Goal: Transaction & Acquisition: Purchase product/service

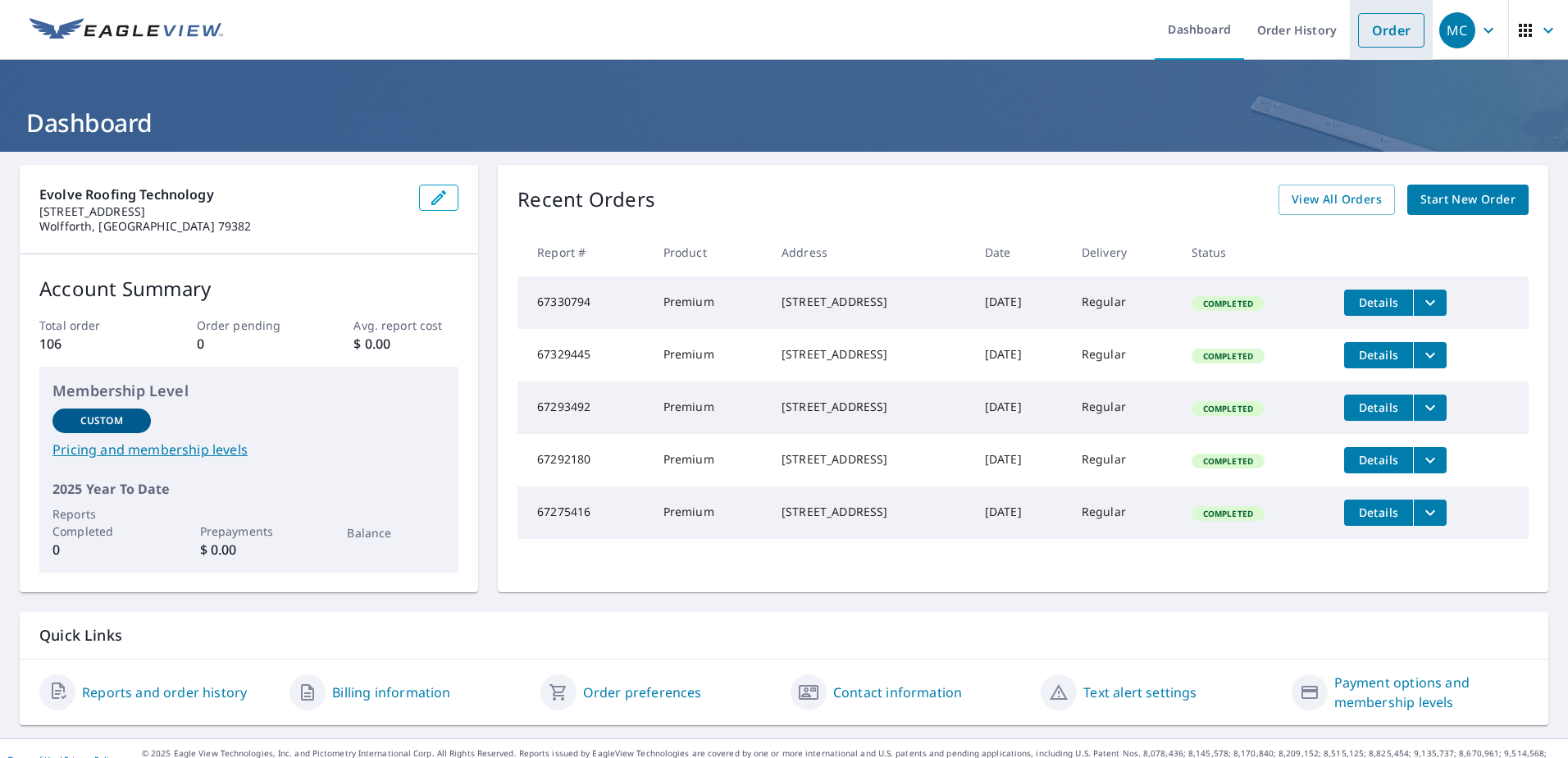
click at [1378, 51] on li "Order" at bounding box center [1391, 30] width 83 height 60
click at [1380, 38] on link "Order" at bounding box center [1391, 30] width 67 height 35
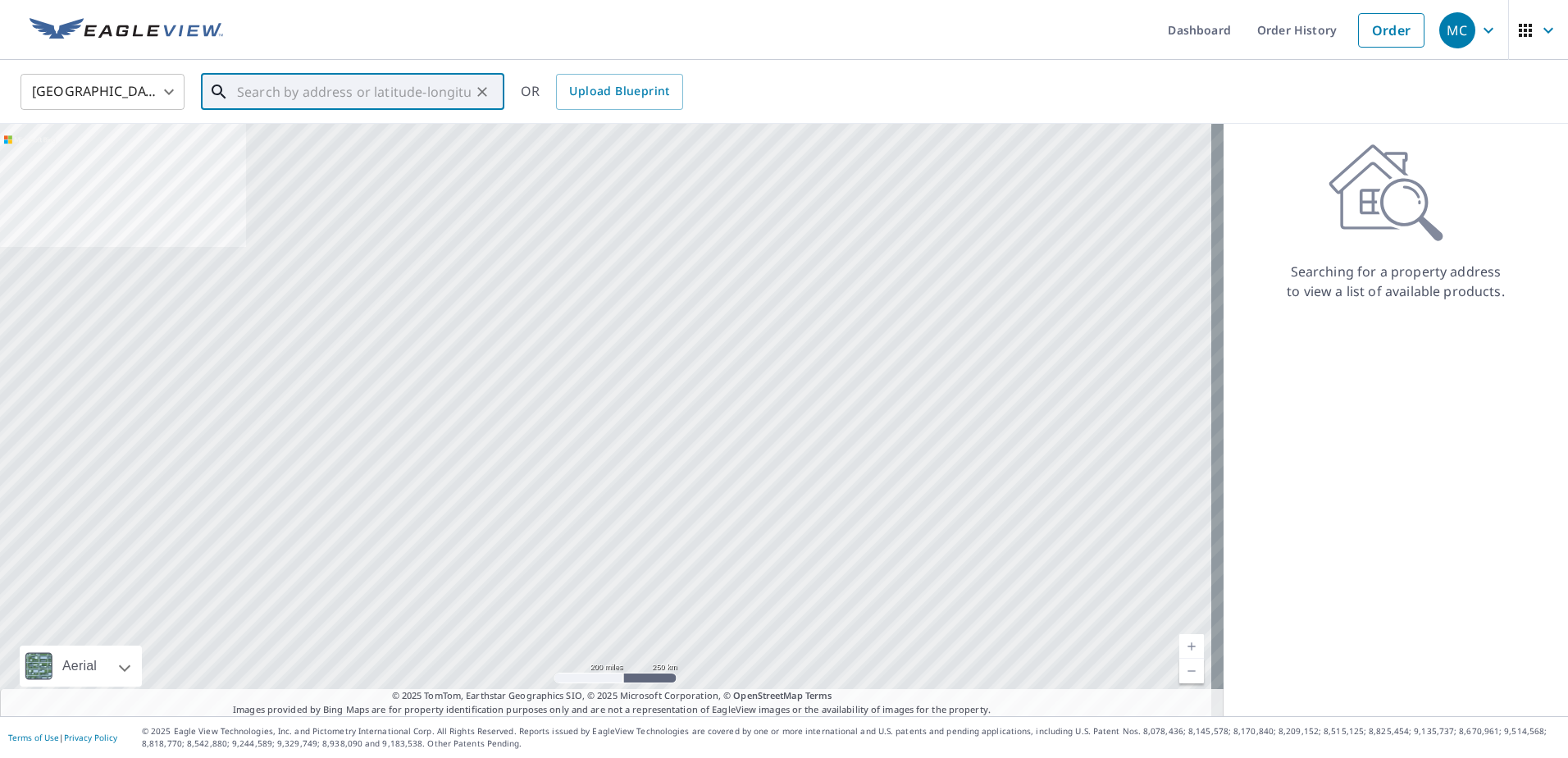
click at [345, 94] on input "text" at bounding box center [354, 92] width 234 height 46
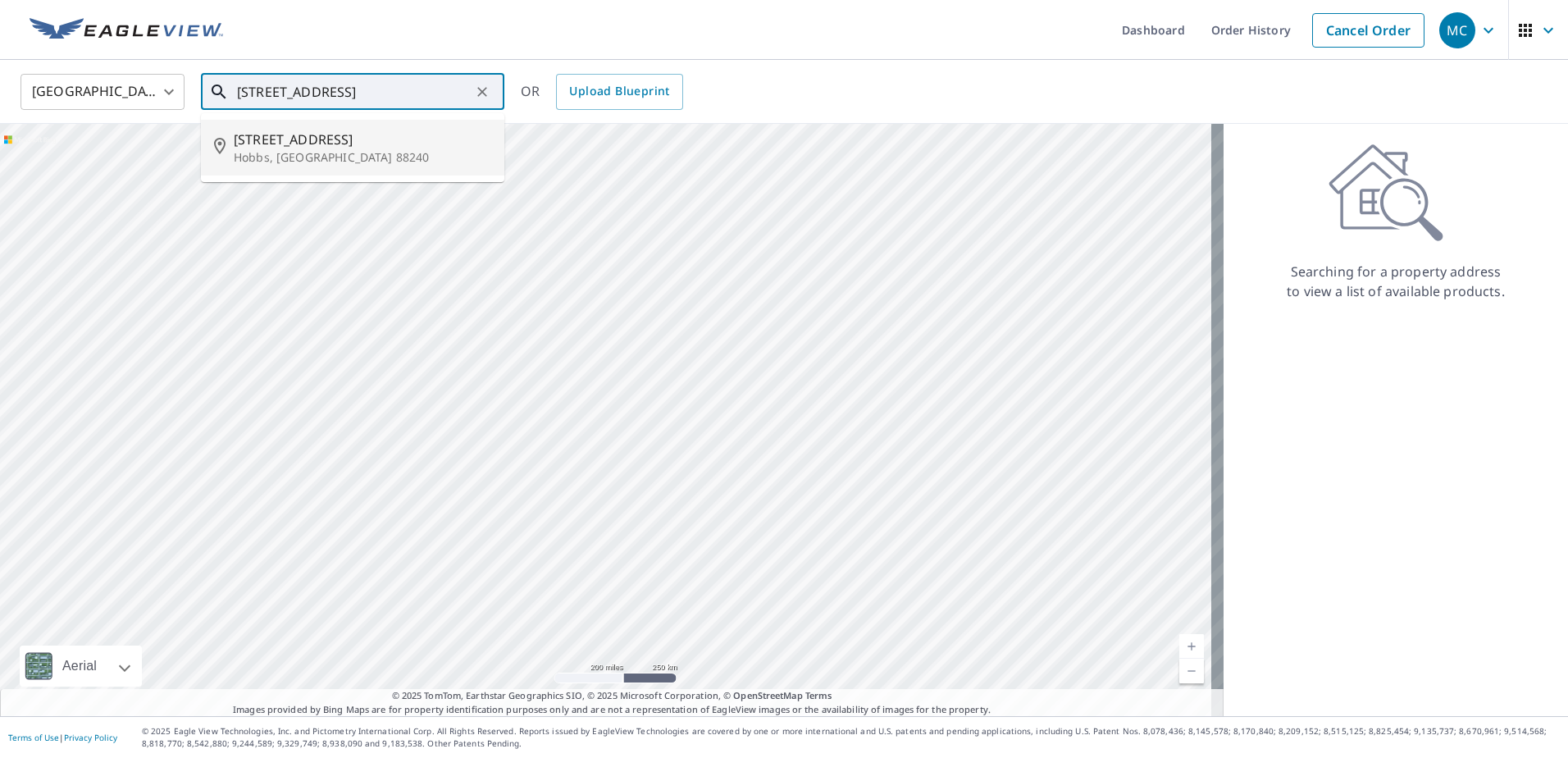
click at [389, 138] on span "[STREET_ADDRESS]" at bounding box center [362, 139] width 257 height 20
type input "[STREET_ADDRESS][PERSON_NAME]"
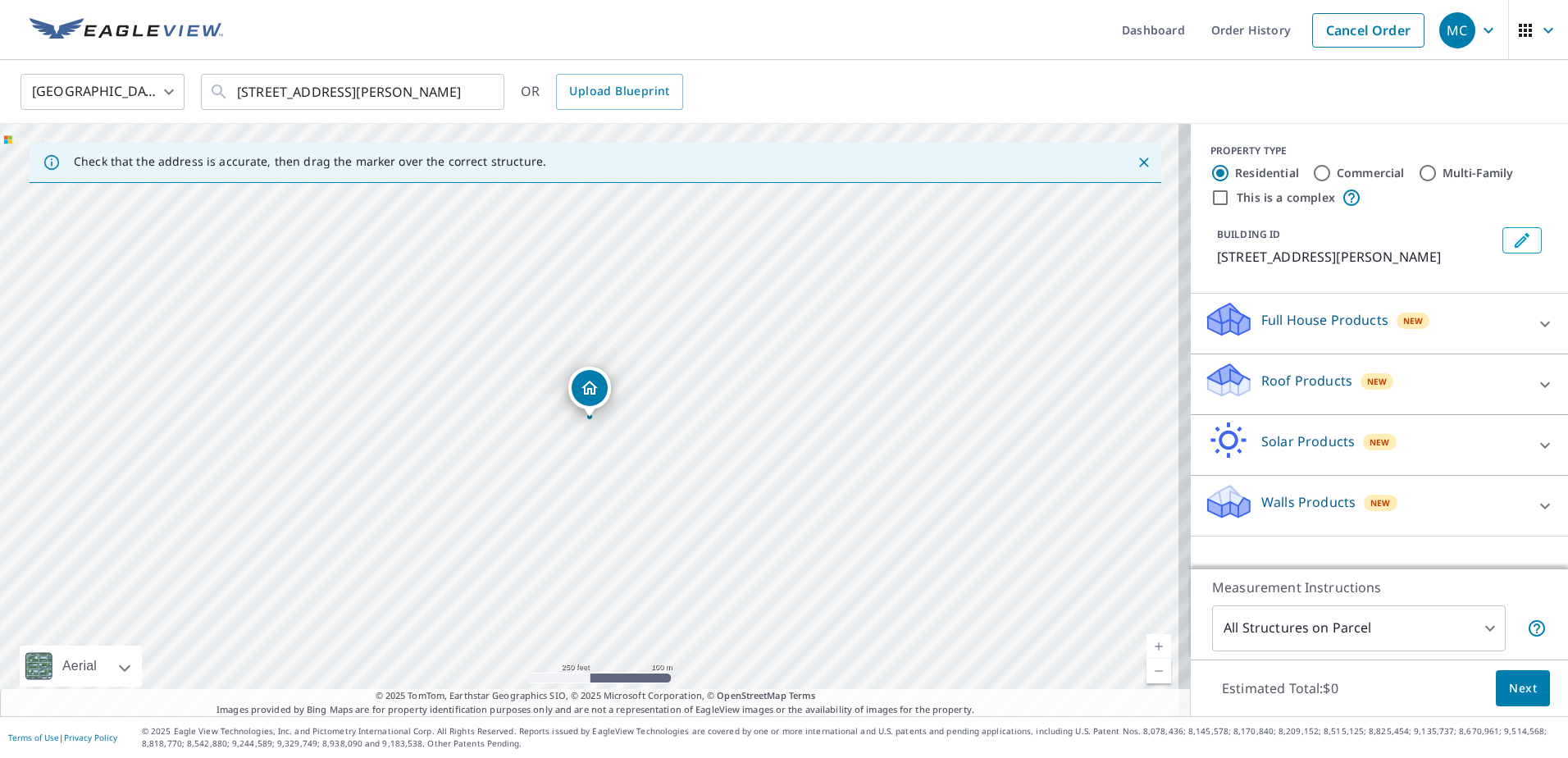
click at [1306, 379] on p "Roof Products" at bounding box center [1306, 381] width 91 height 20
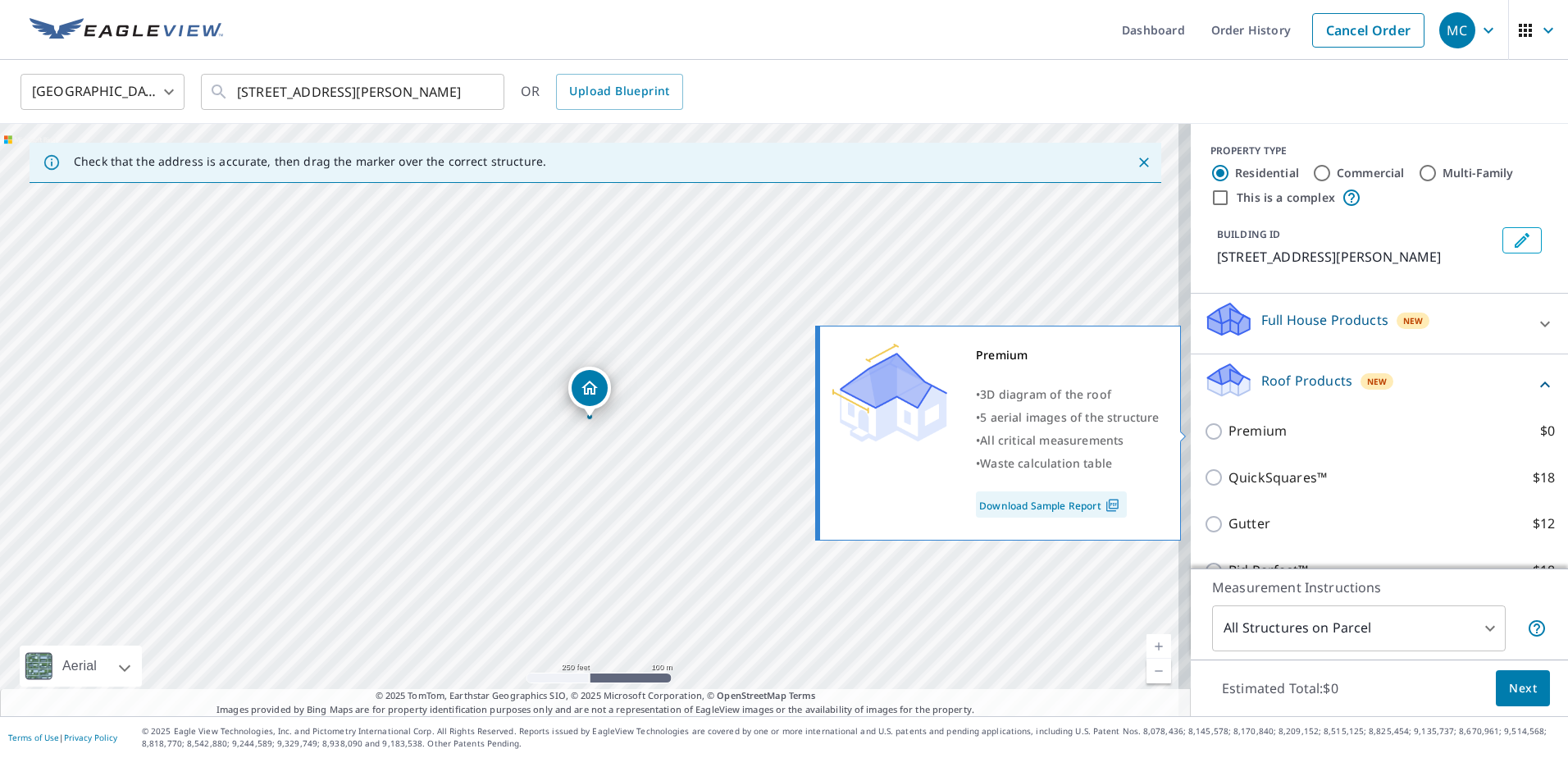
click at [1232, 437] on p "Premium" at bounding box center [1257, 430] width 58 height 21
click at [1228, 437] on input "Premium $0" at bounding box center [1216, 431] width 25 height 20
checkbox input "true"
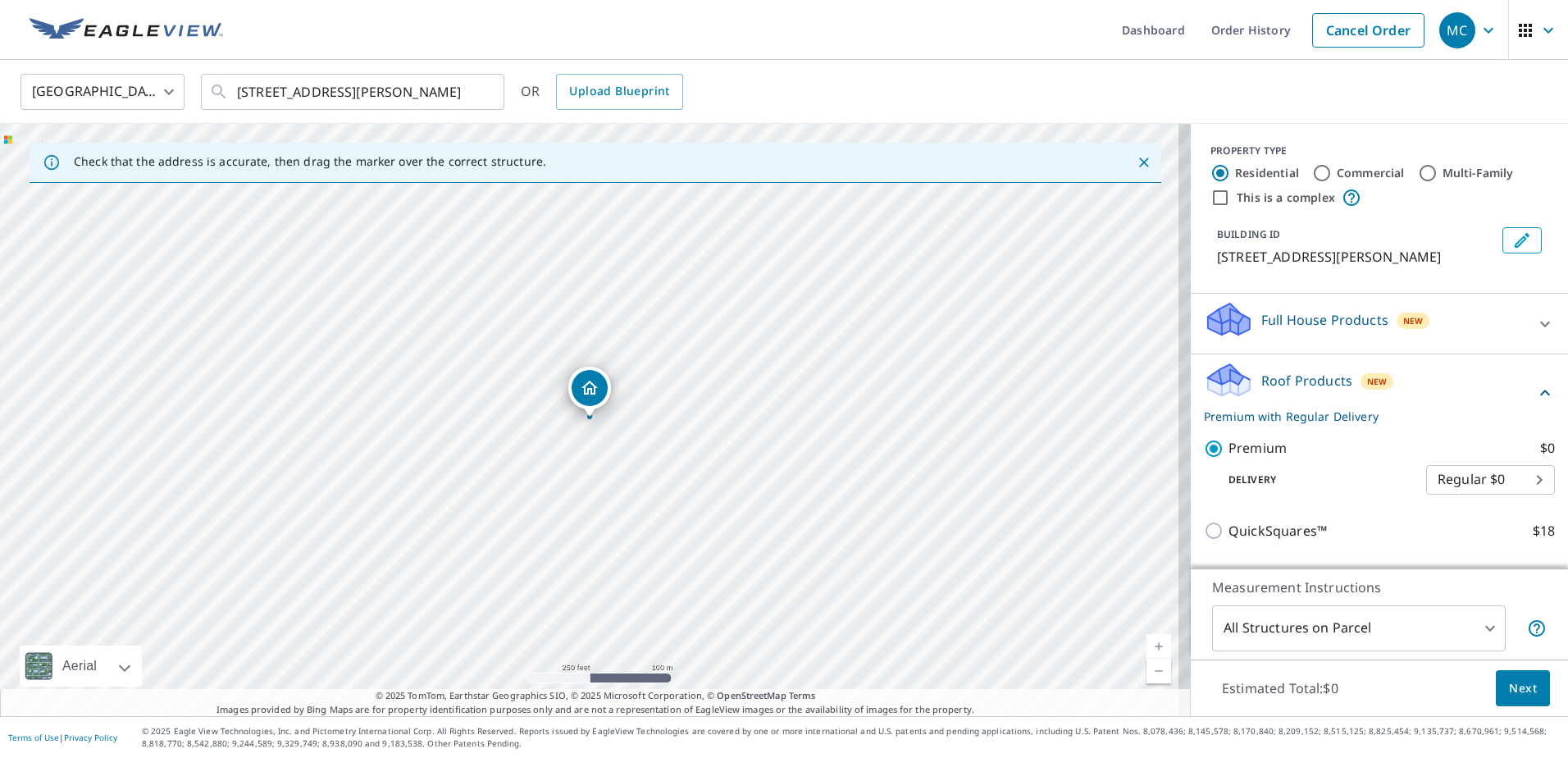
click at [1521, 695] on span "Next" at bounding box center [1523, 688] width 28 height 21
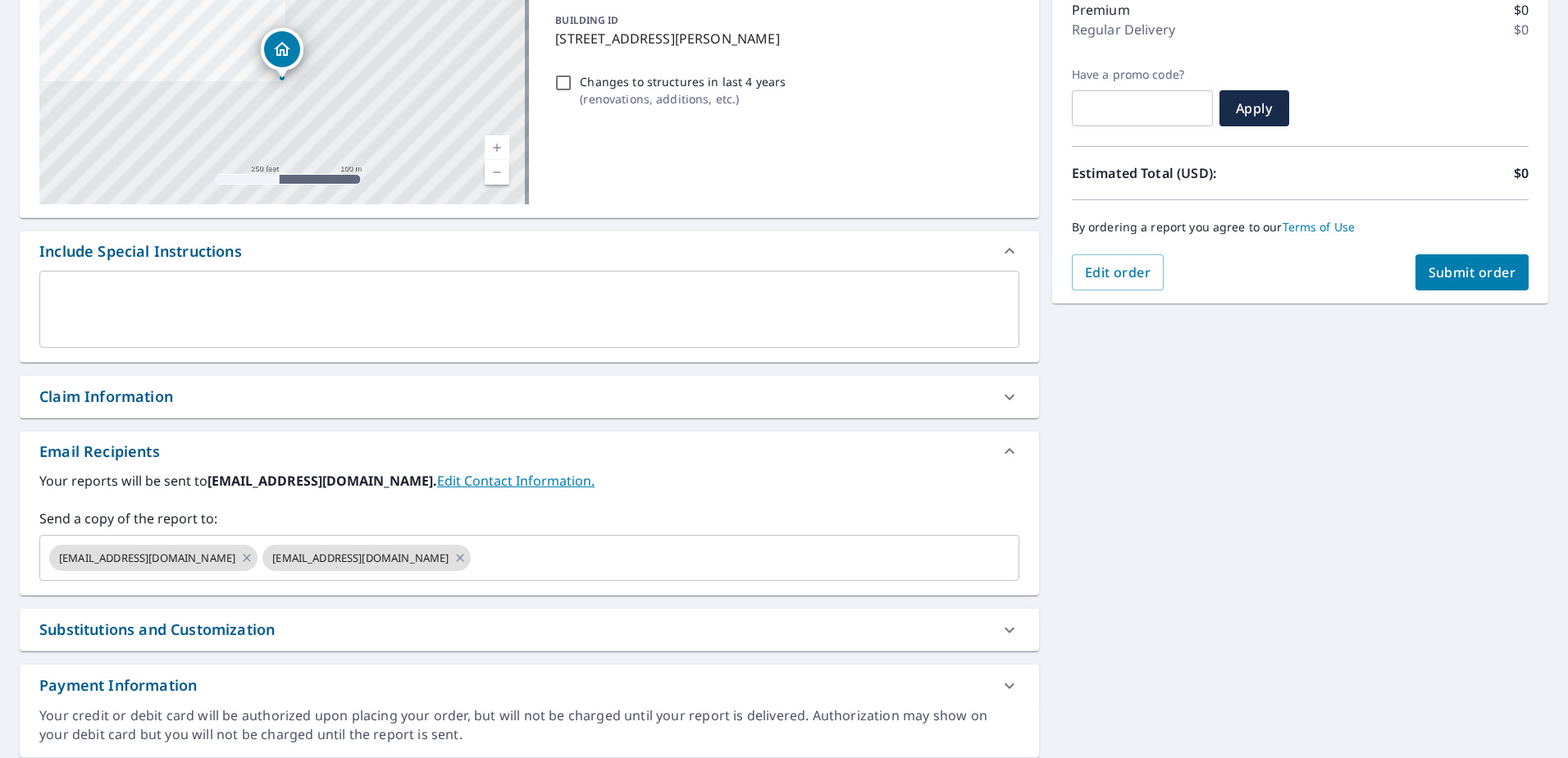
scroll to position [275, 0]
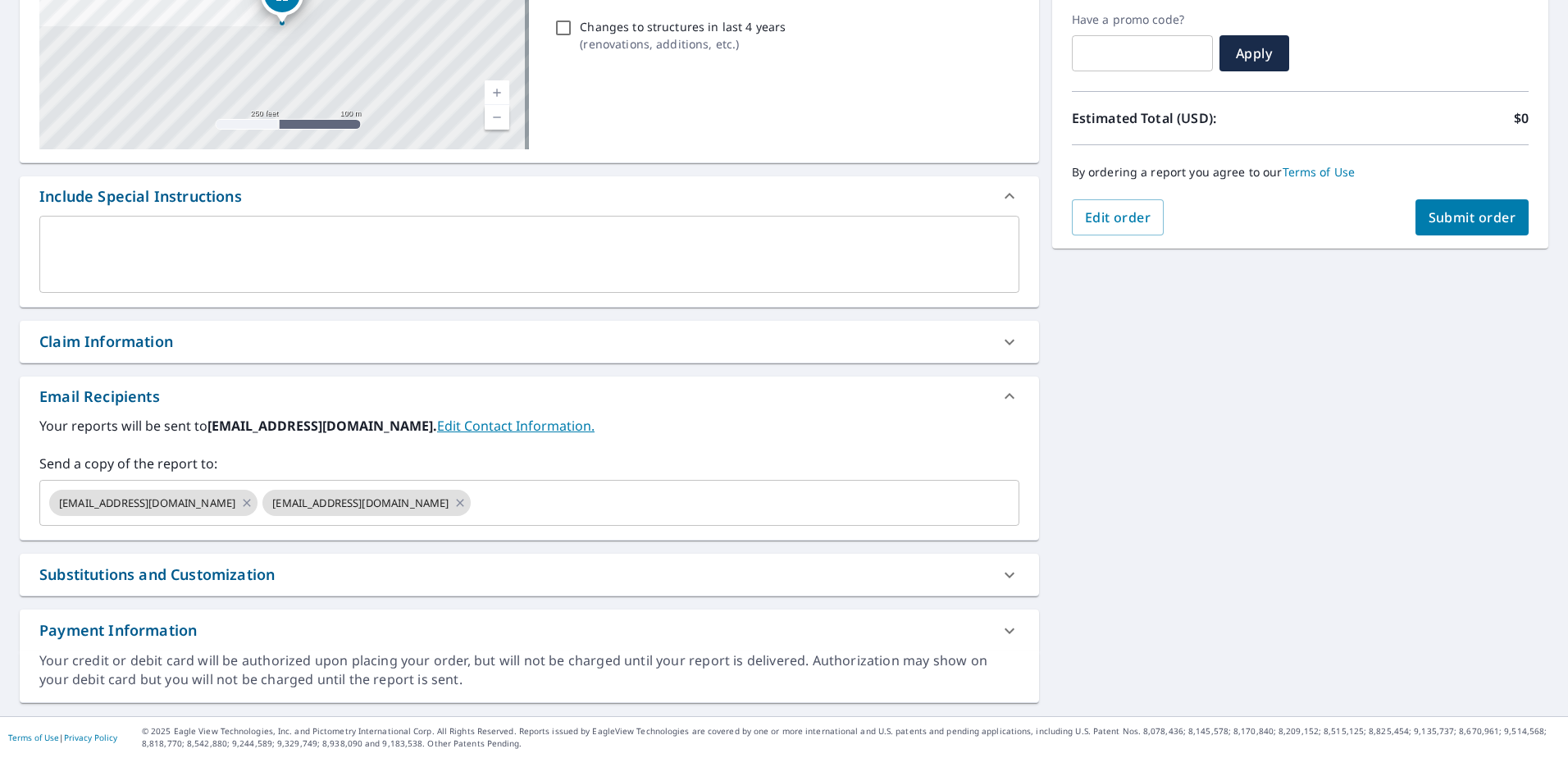
click at [208, 333] on div "Claim Information" at bounding box center [514, 342] width 950 height 22
checkbox input "true"
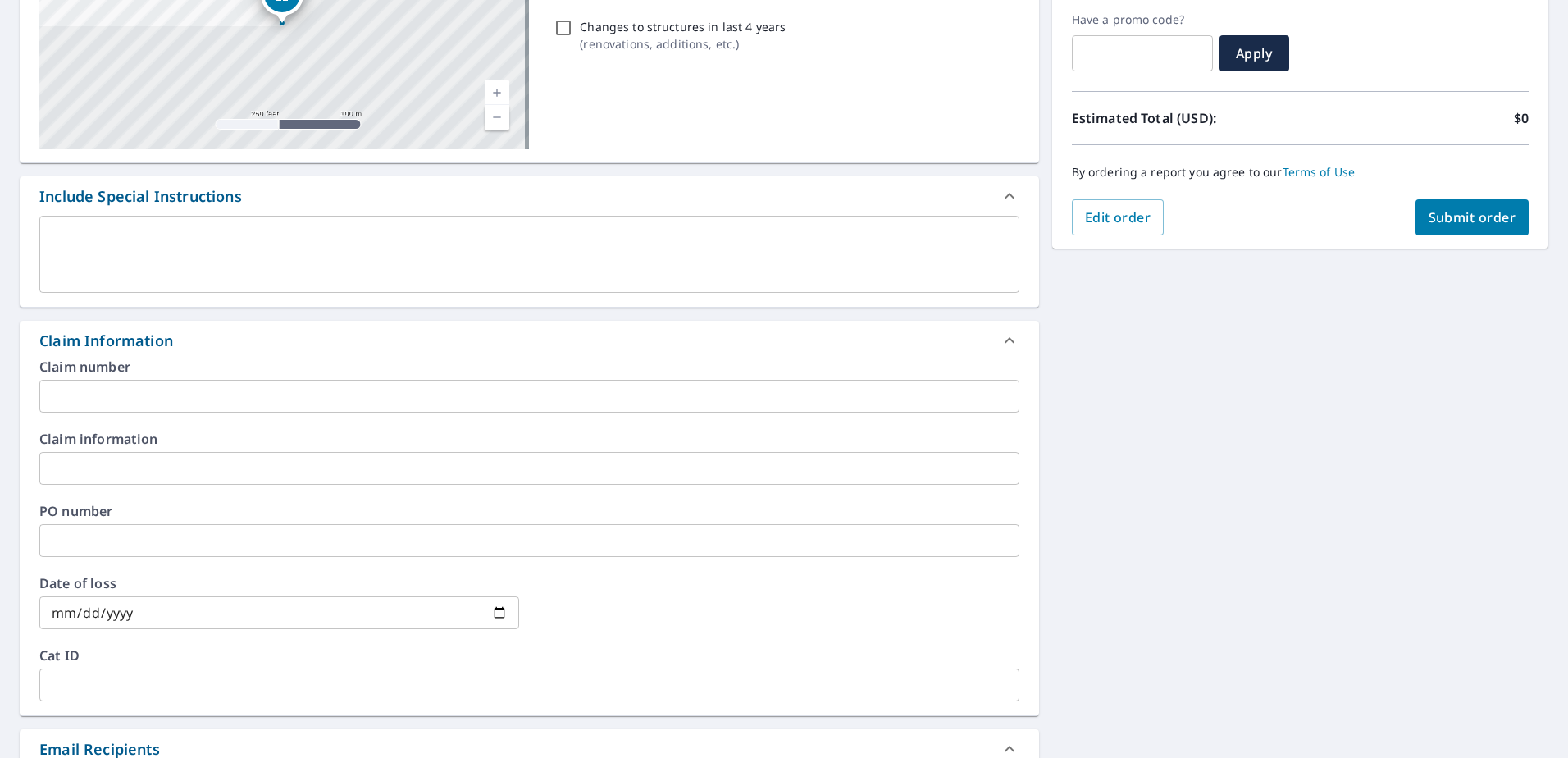
click at [228, 384] on input "text" at bounding box center [529, 396] width 980 height 33
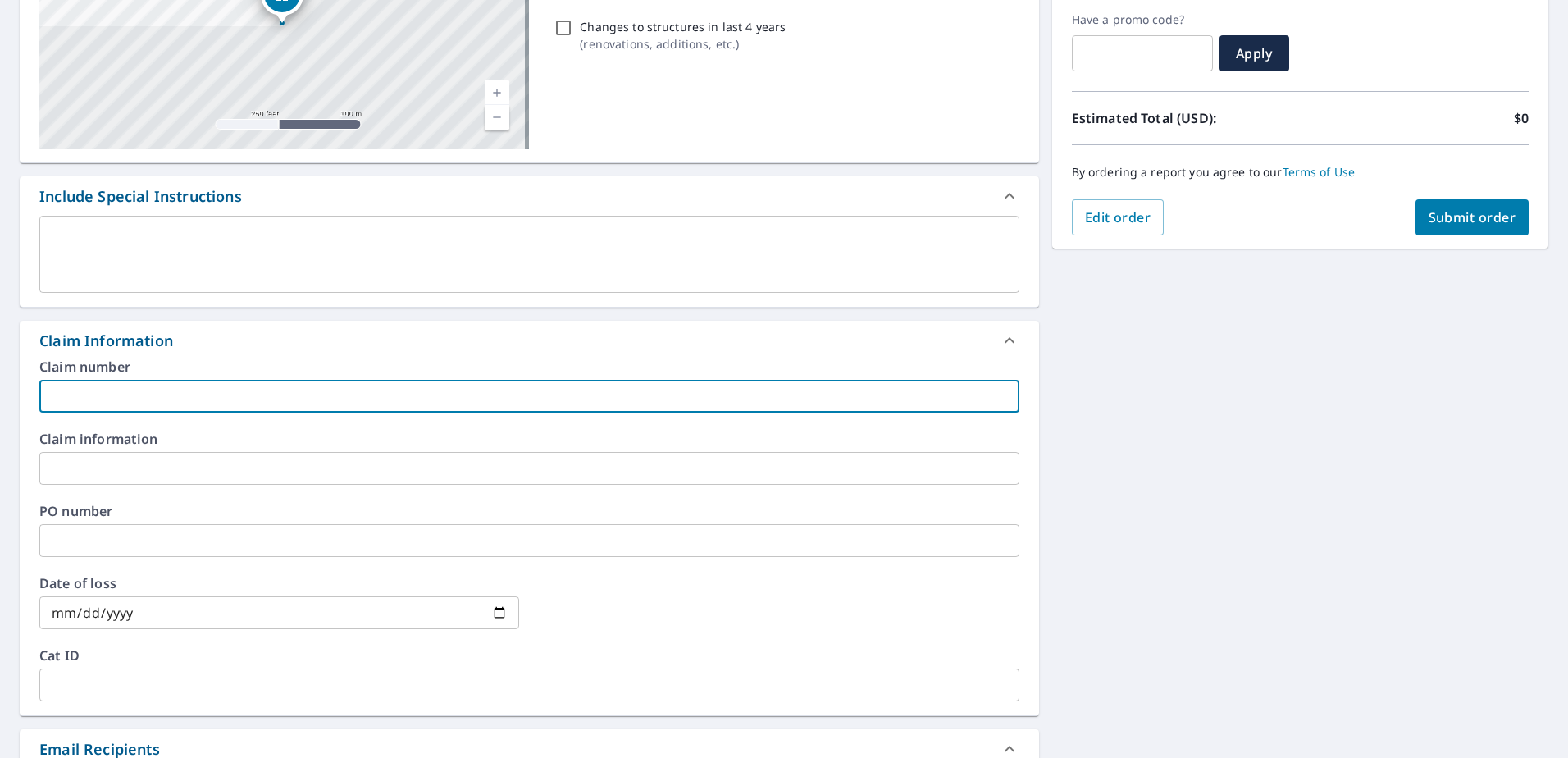
type input "5"
checkbox input "true"
type input "50"
checkbox input "true"
type input "503"
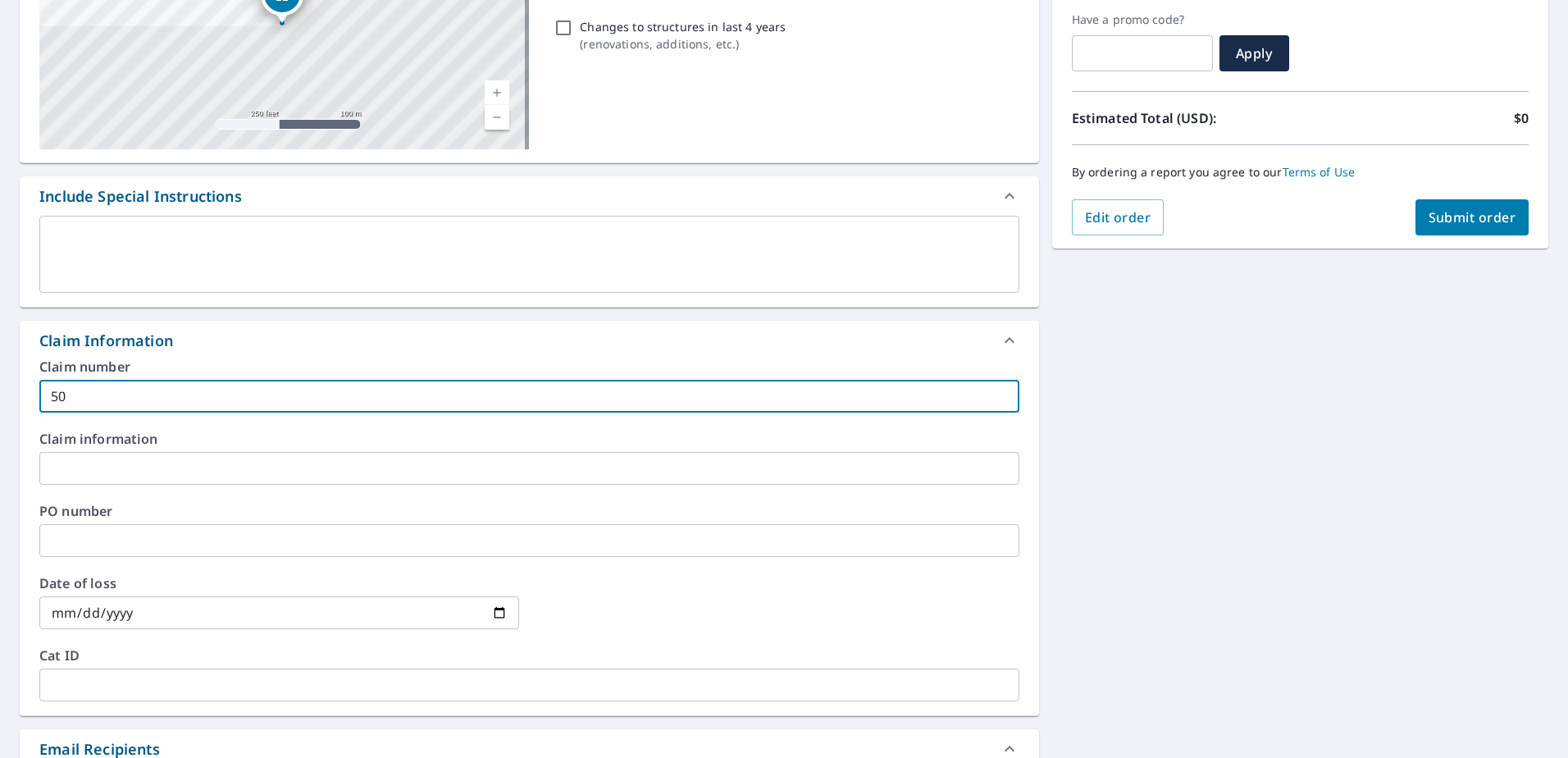
checkbox input "true"
type input "5037"
checkbox input "true"
type input "50371"
checkbox input "true"
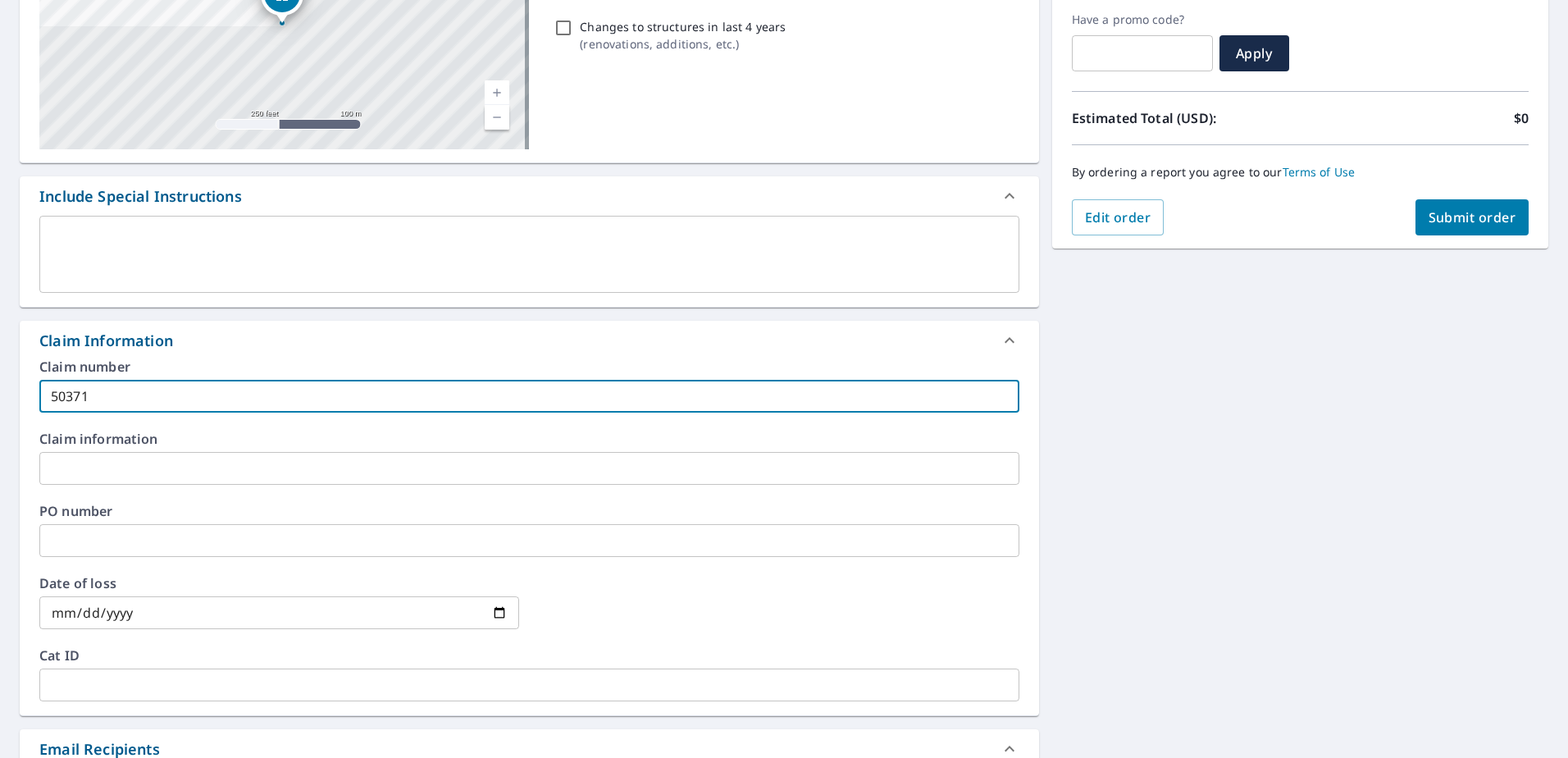
type input "503714"
checkbox input "true"
type input "5037142"
checkbox input "true"
type input "50371421"
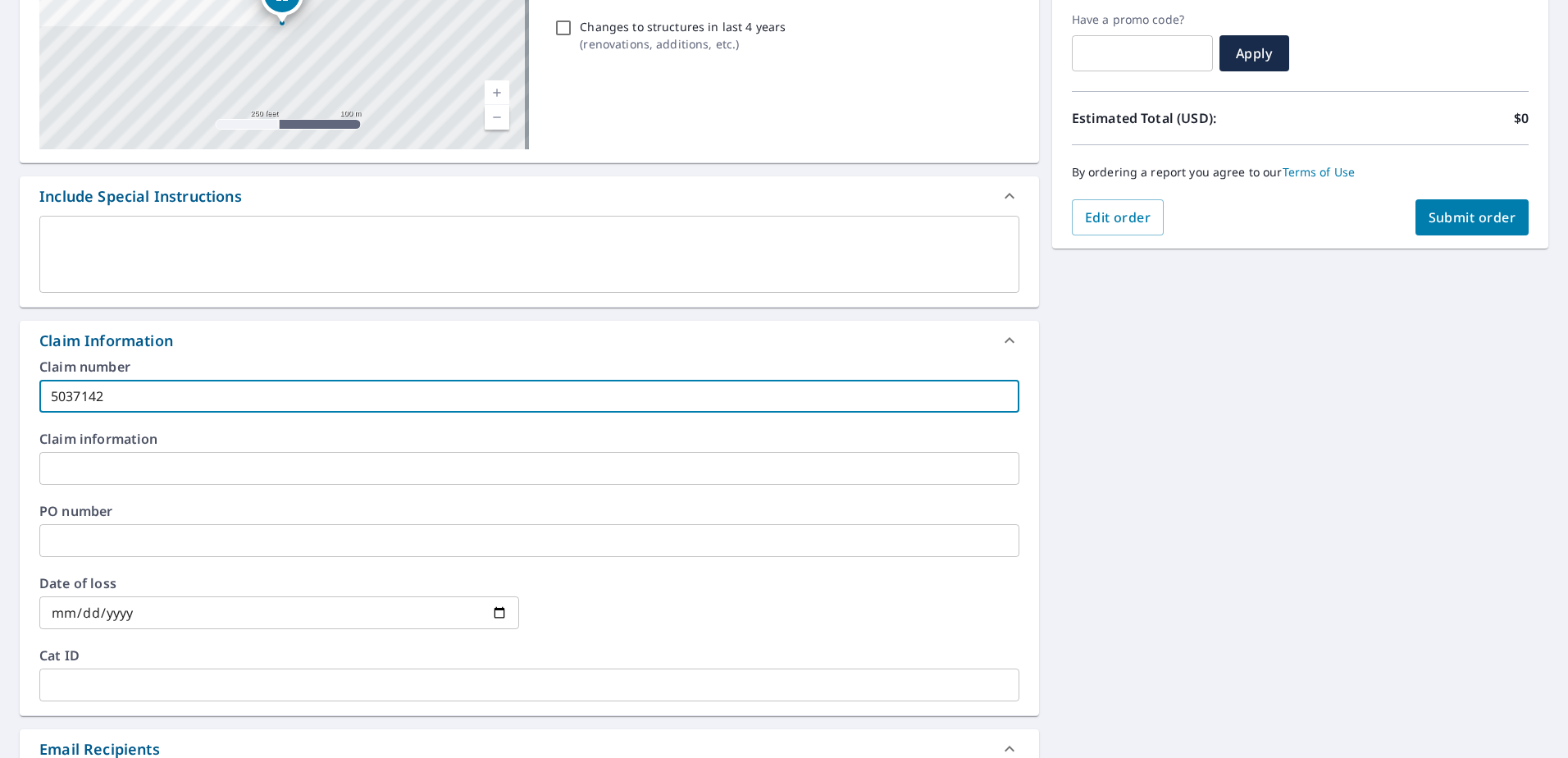
checkbox input "true"
type input "503714215"
checkbox input "true"
type input "5037142151"
checkbox input "true"
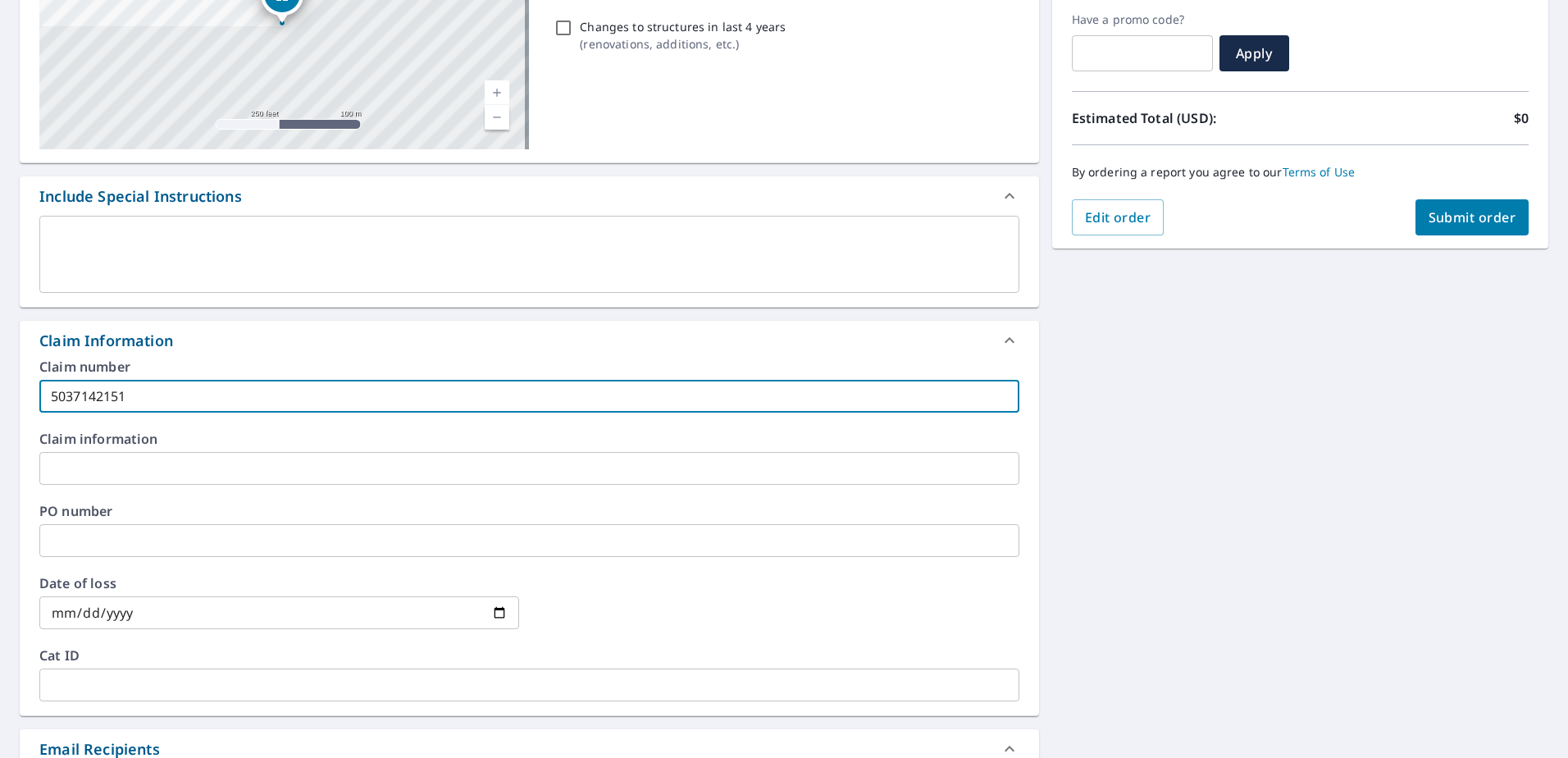
type input "5037142151-"
checkbox input "true"
type input "5037142151-1"
checkbox input "true"
type input "5037142151-1"
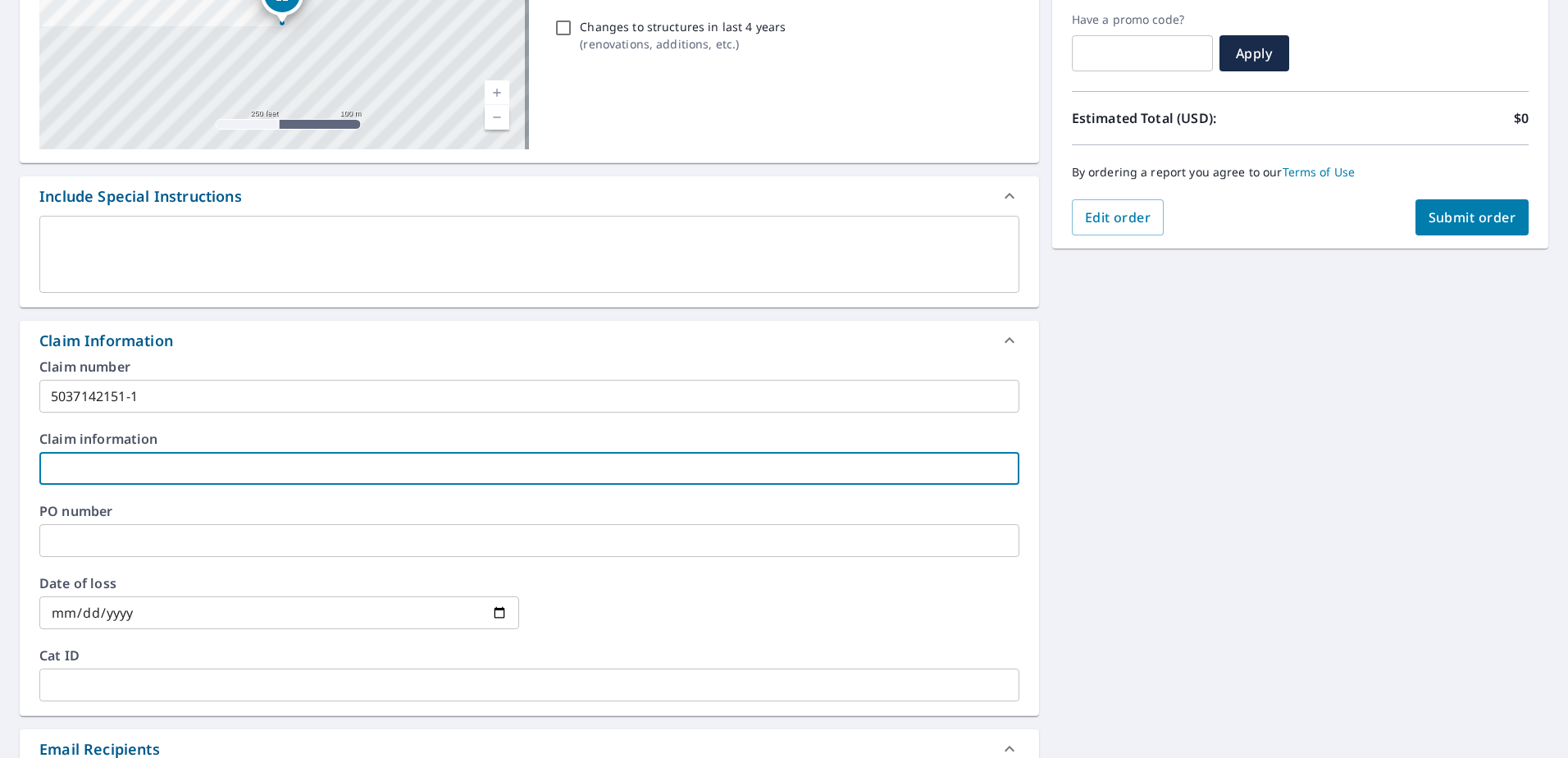
drag, startPoint x: 199, startPoint y: 472, endPoint x: 217, endPoint y: 463, distance: 20.1
click at [199, 472] on input "text" at bounding box center [529, 468] width 980 height 33
type input "F"
checkbox input "true"
type input "FO"
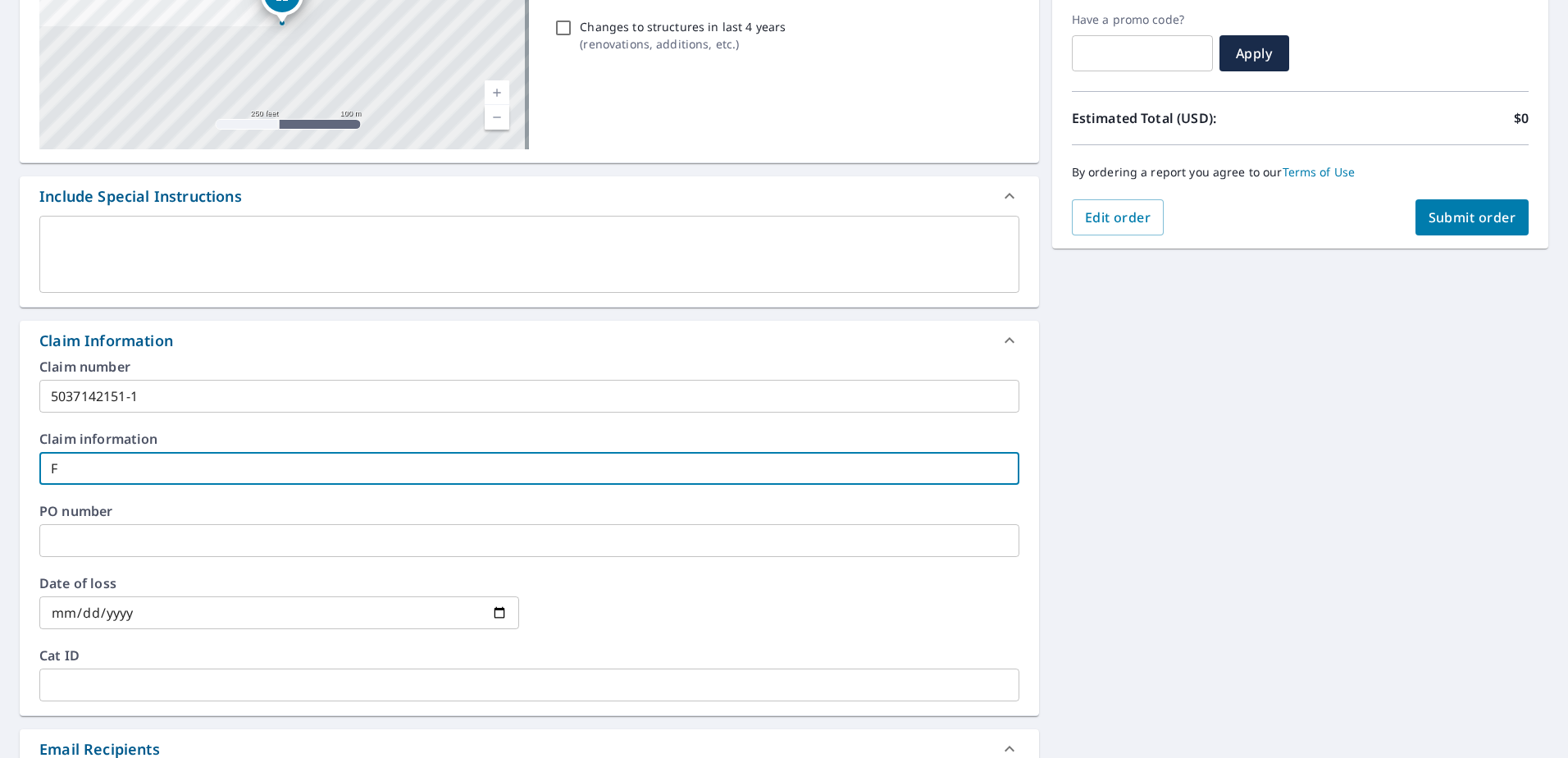
checkbox input "true"
type input "FOR"
checkbox input "true"
type input "FORE"
checkbox input "true"
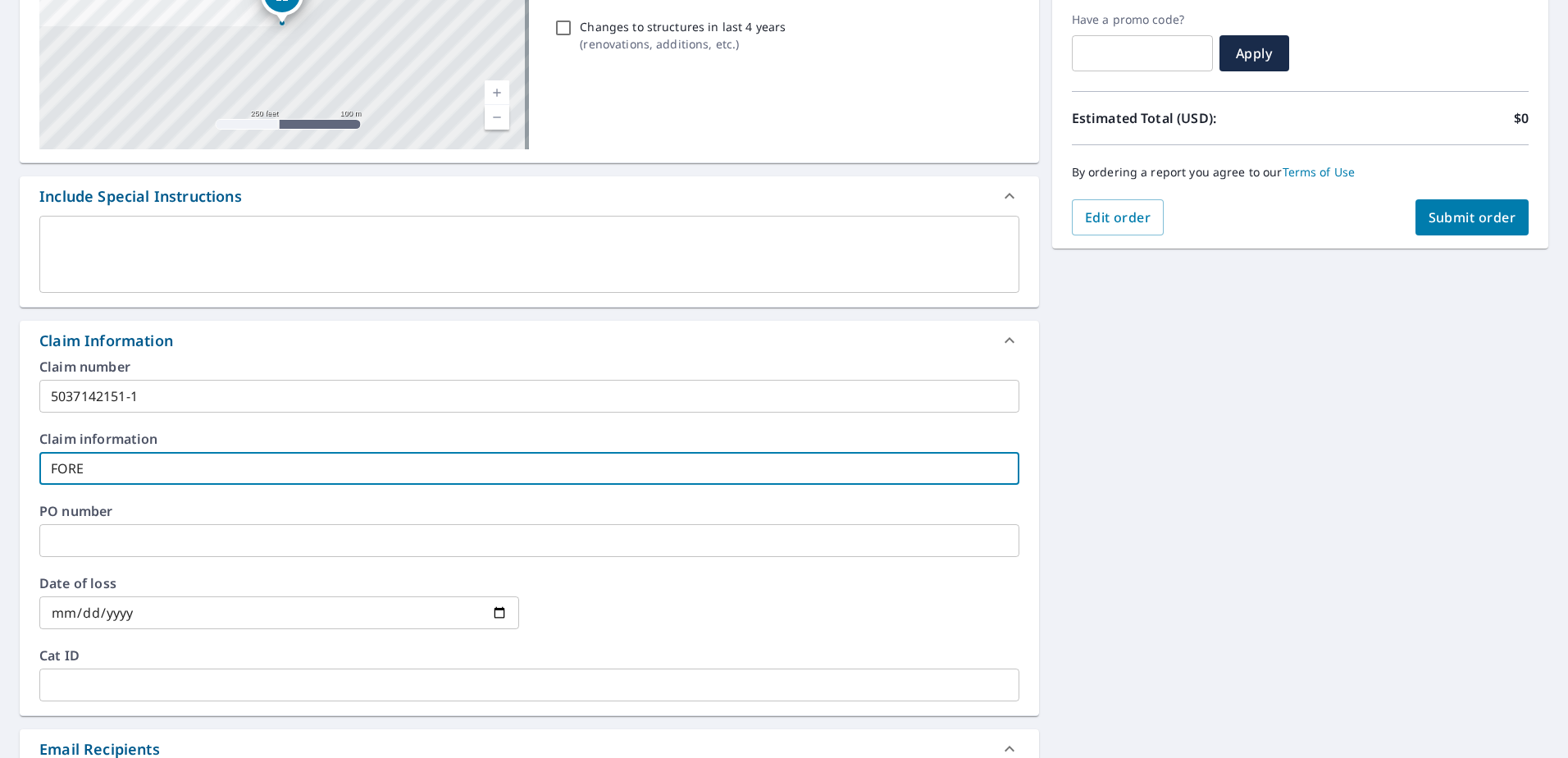
type input "FOREM"
checkbox input "true"
type input "FOREMO"
checkbox input "true"
type input "FOREMOS"
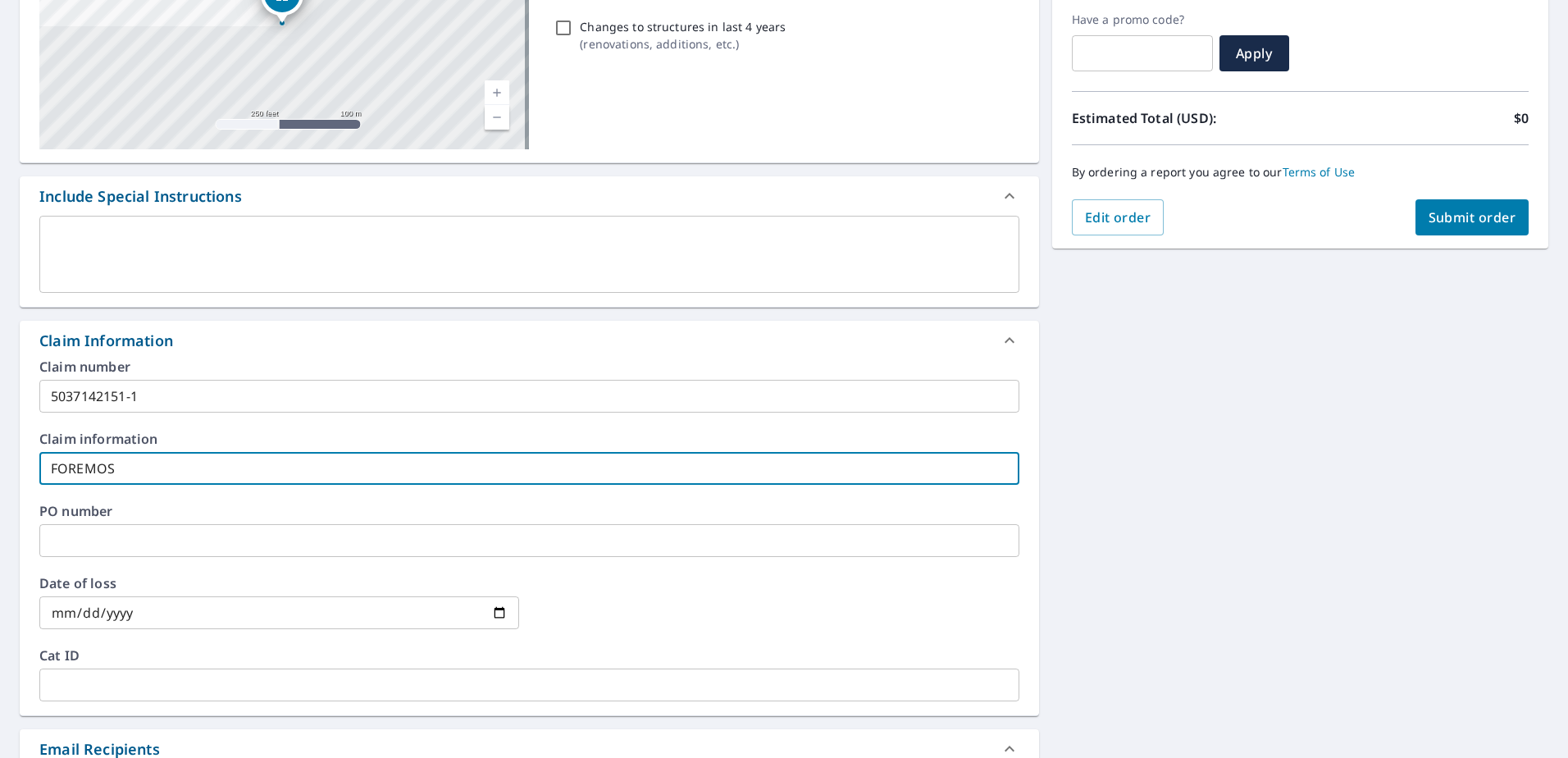
checkbox input "true"
type input "FOREMOST"
checkbox input "true"
type input "FOREMOST INSURANCE COMPANY"
checkbox input "true"
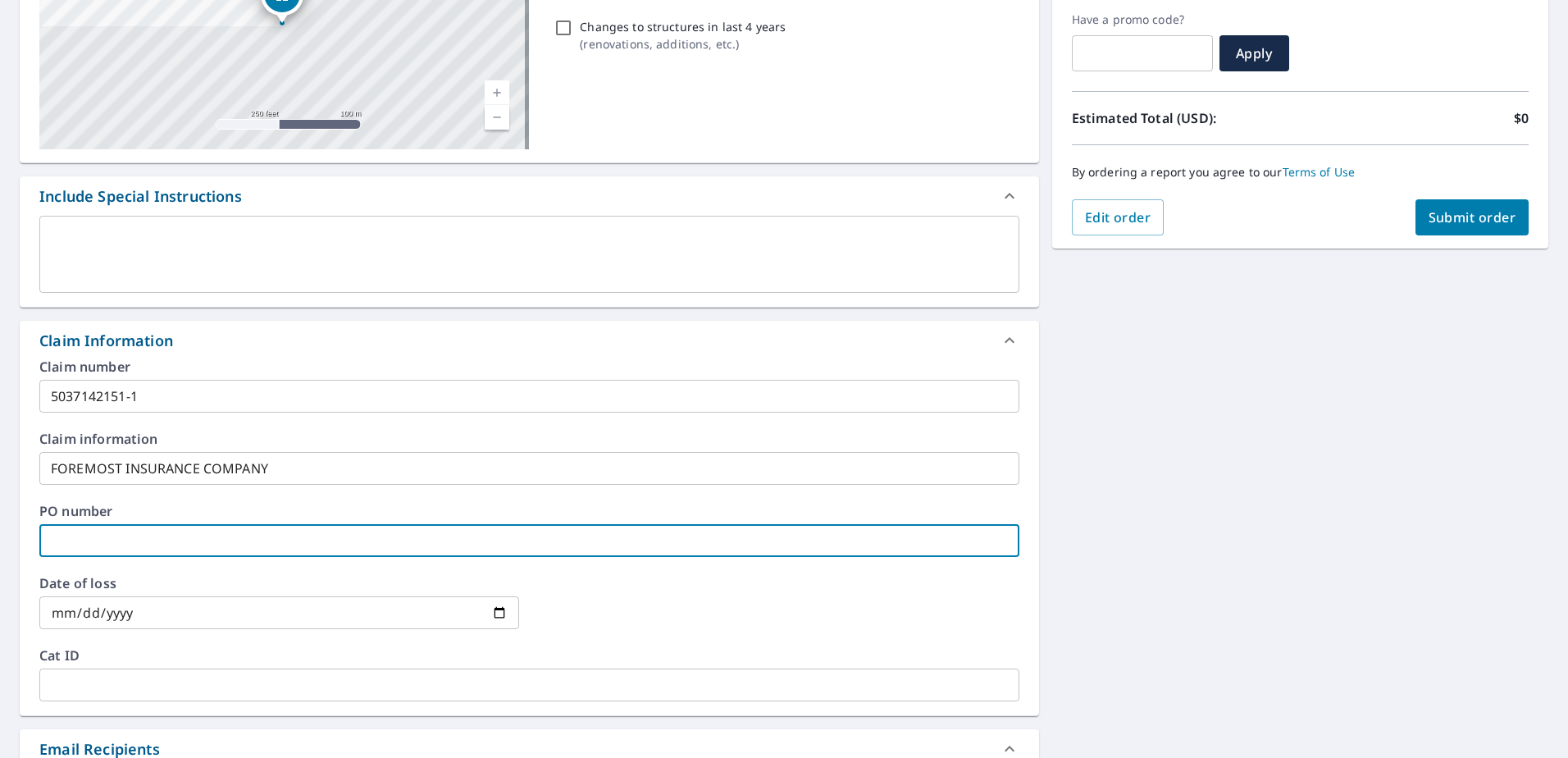
type input "9"
checkbox input "true"
type input "2"
checkbox input "true"
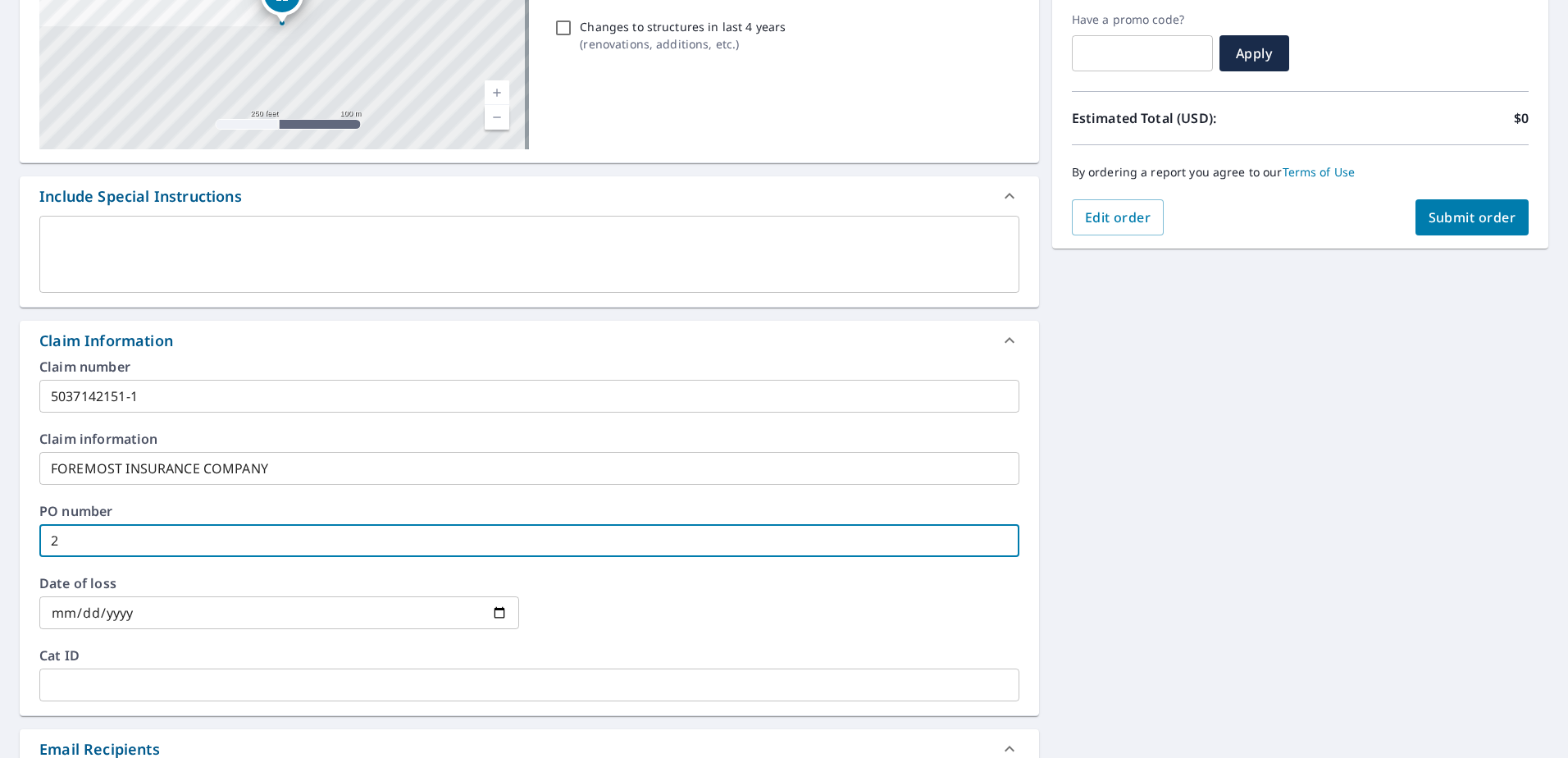
type input "29"
checkbox input "true"
type input "297"
checkbox input "true"
type input "2970"
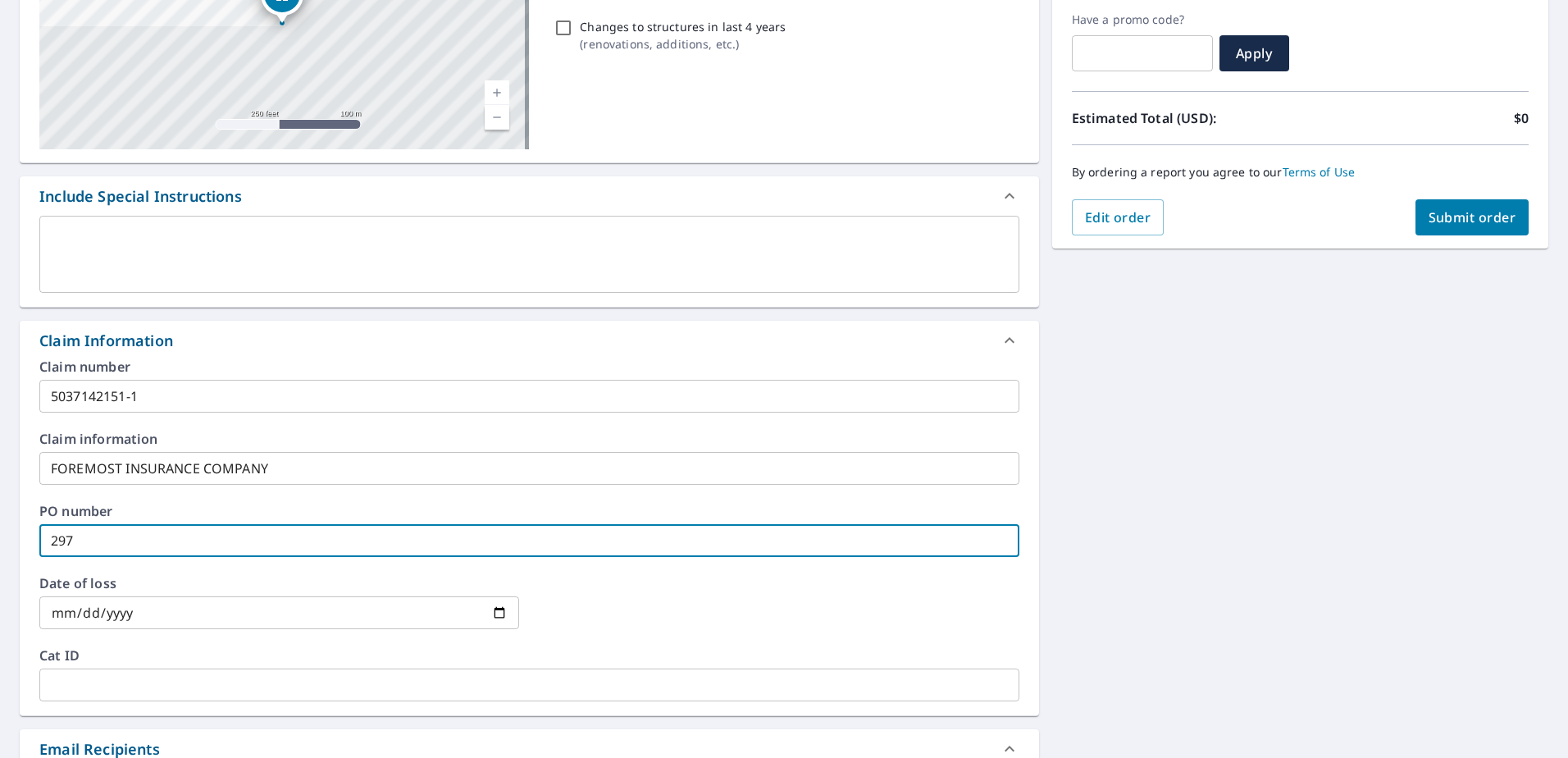
checkbox input "true"
type input "2970"
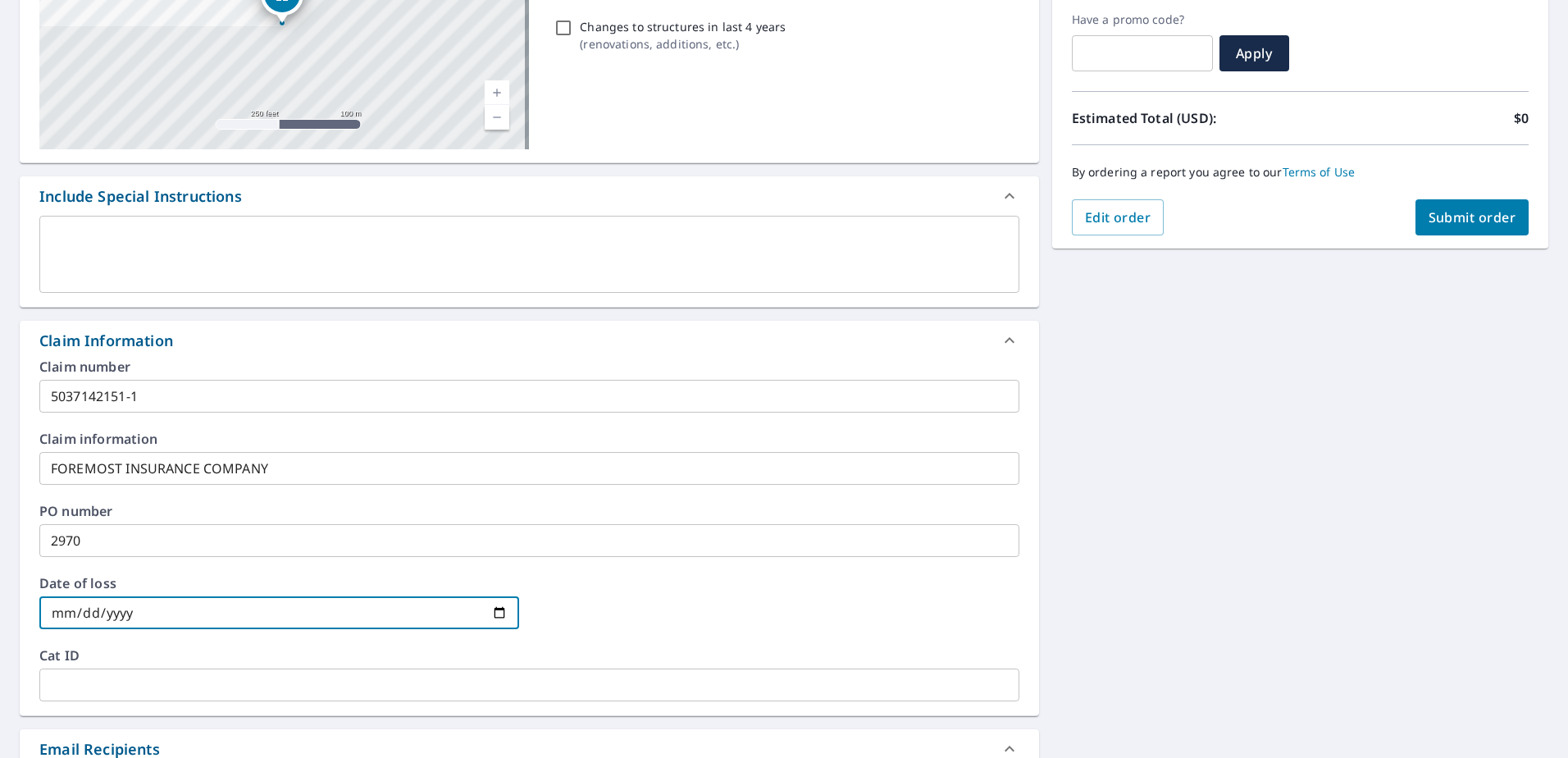
type input "0002-06-06"
checkbox input "true"
type input "0020-06-06"
checkbox input "true"
type input "0202-06-06"
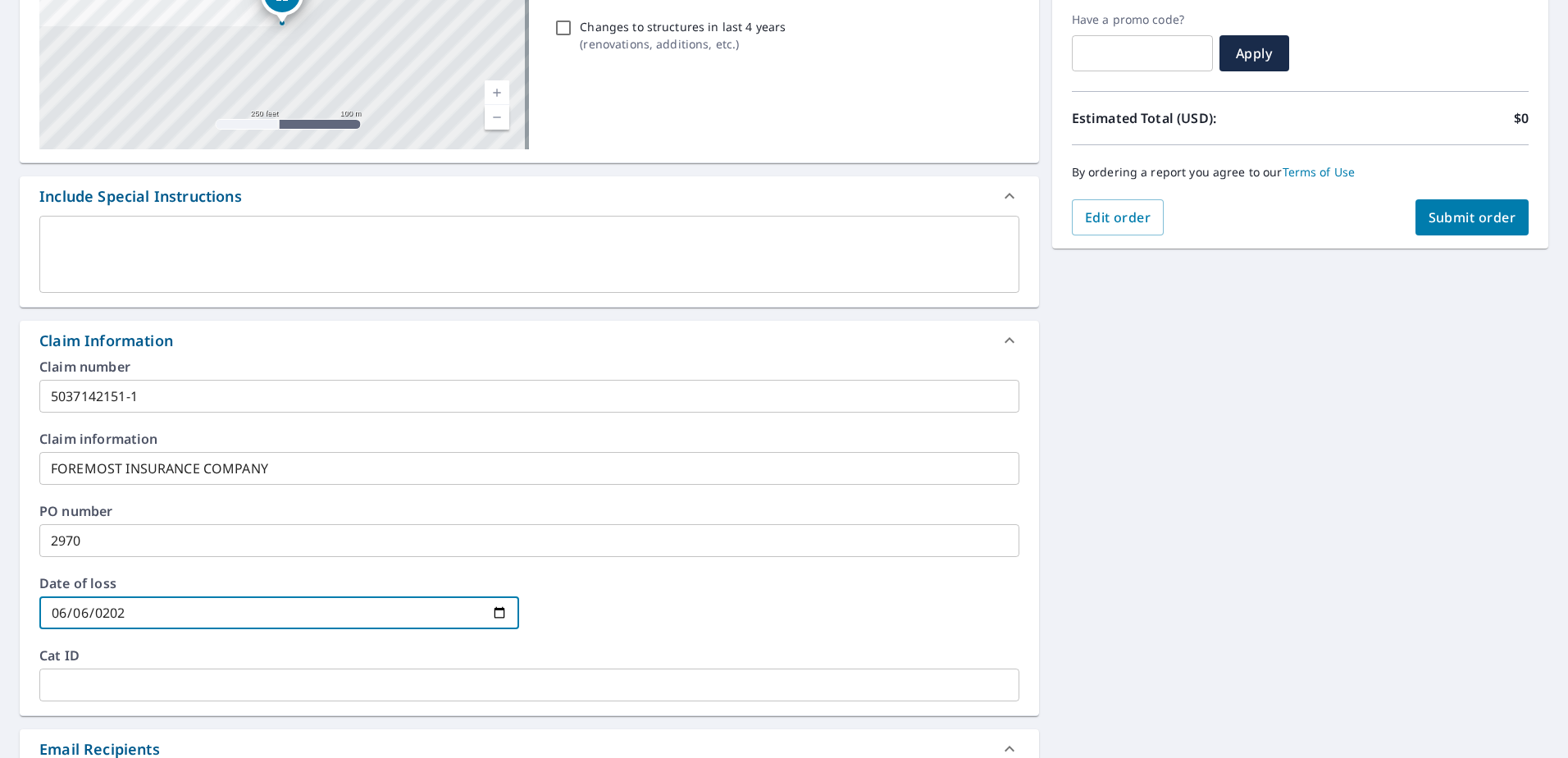
checkbox input "true"
type input "[DATE]"
checkbox input "true"
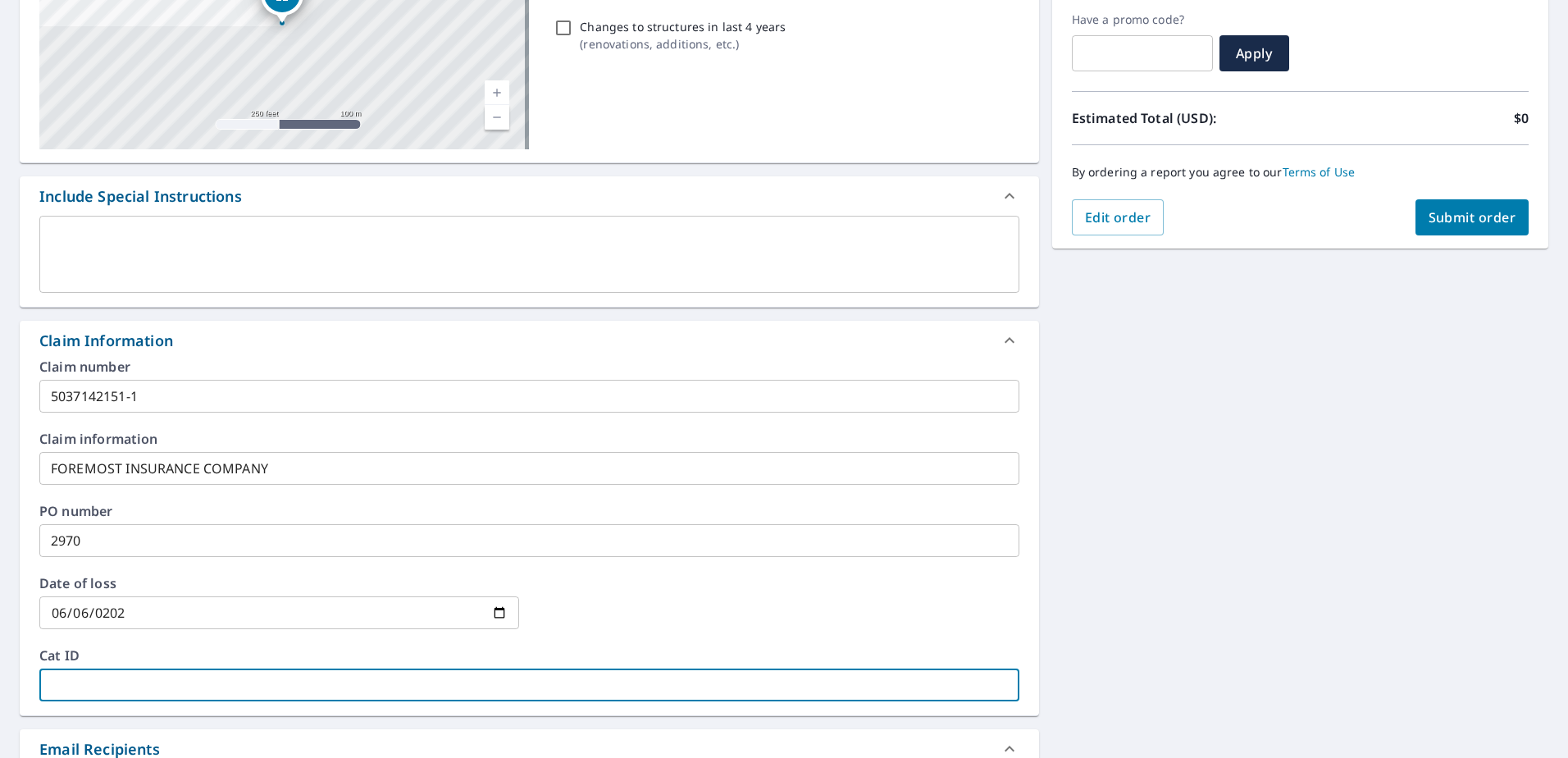
type input "M"
checkbox input "true"
type input "MI"
checkbox input "true"
type input "MIR"
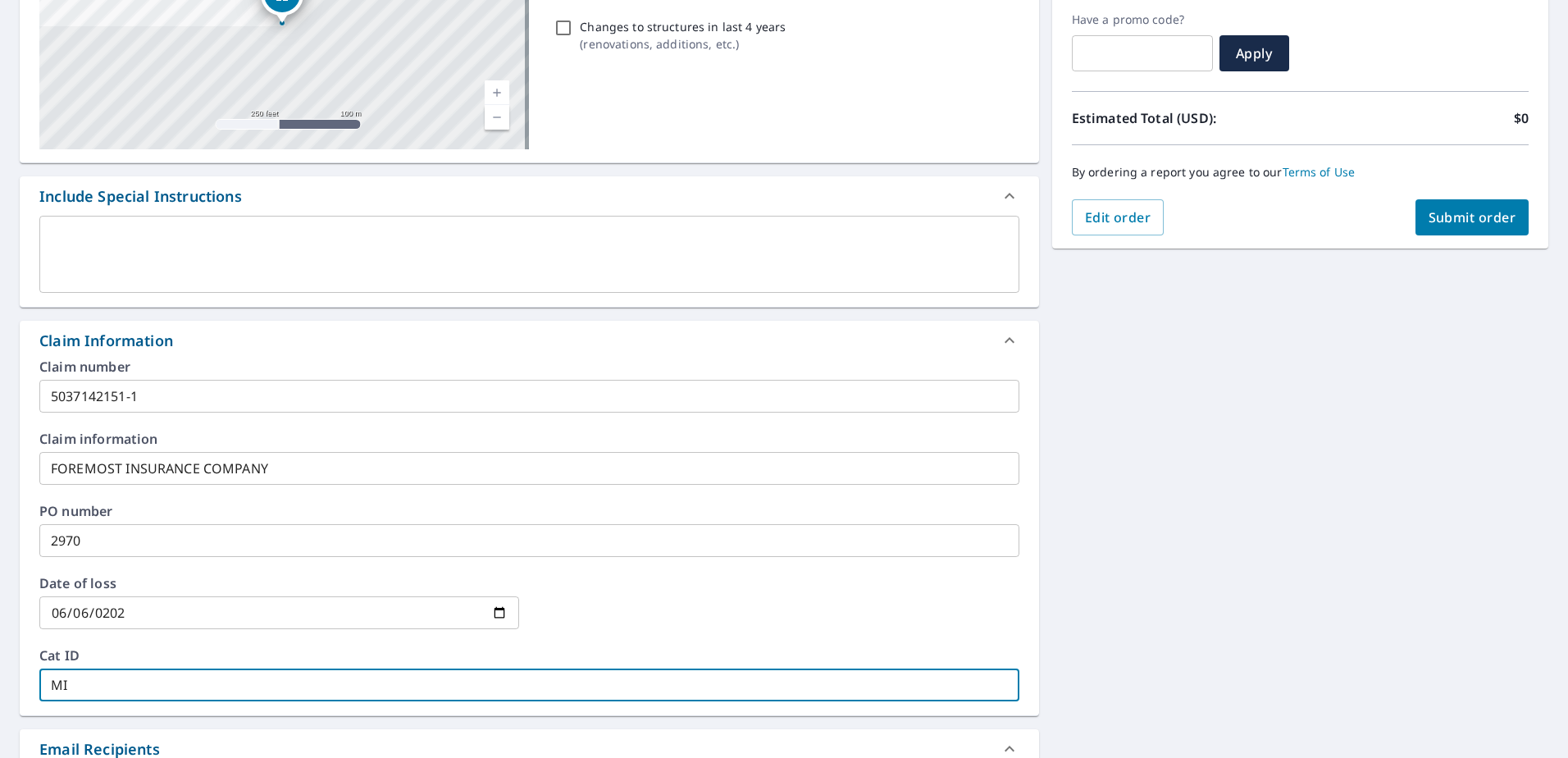
checkbox input "true"
type input "MIRK"
checkbox input "true"
type input "MIRKA"
checkbox input "true"
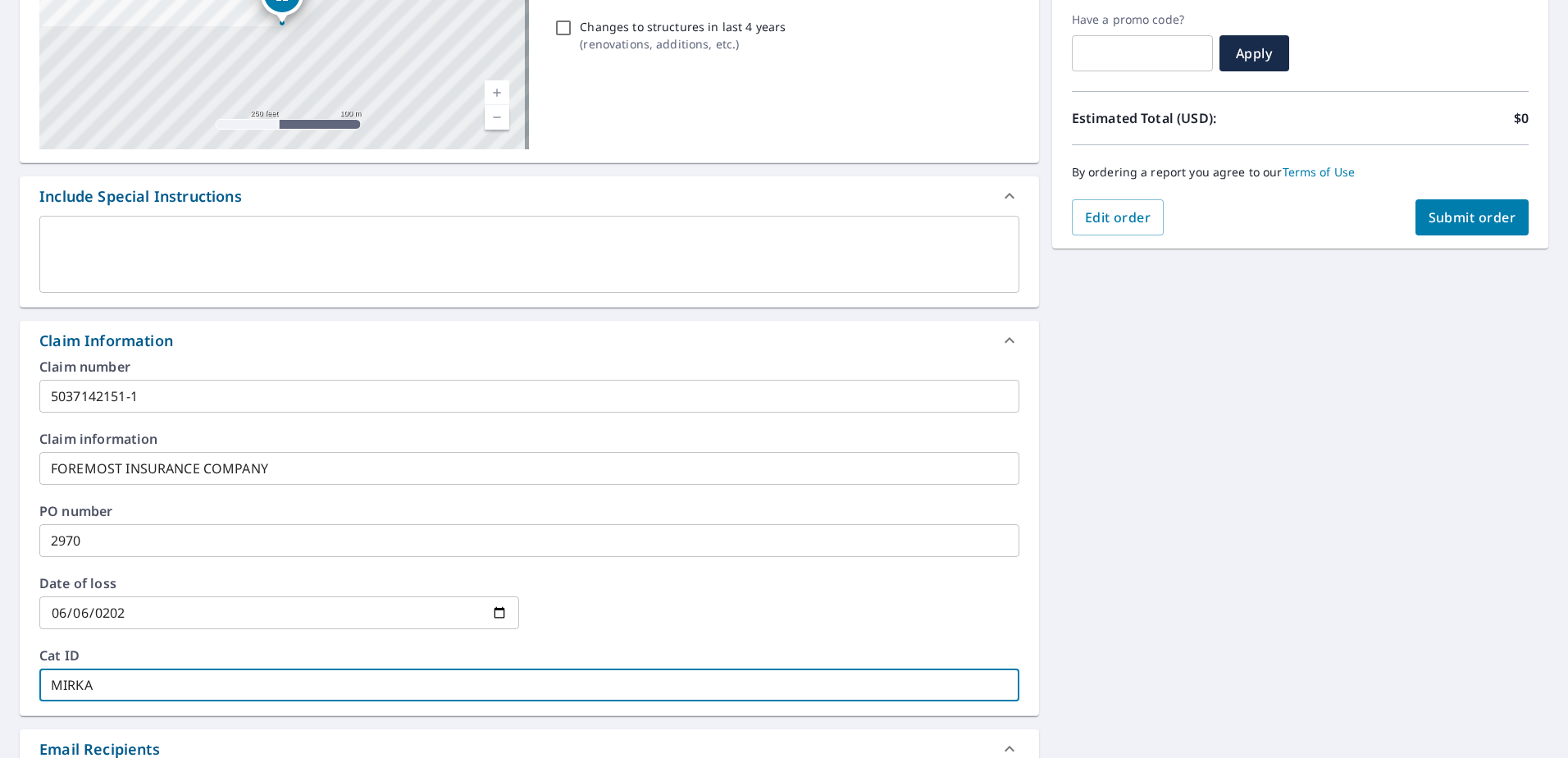
type input "MIRKA"
checkbox input "true"
type input "MIRKA"
click at [1468, 239] on div "Order Summary Premium $0 Regular Delivery $0 Have a promo code? ​ Apply Estimat…" at bounding box center [1300, 69] width 496 height 359
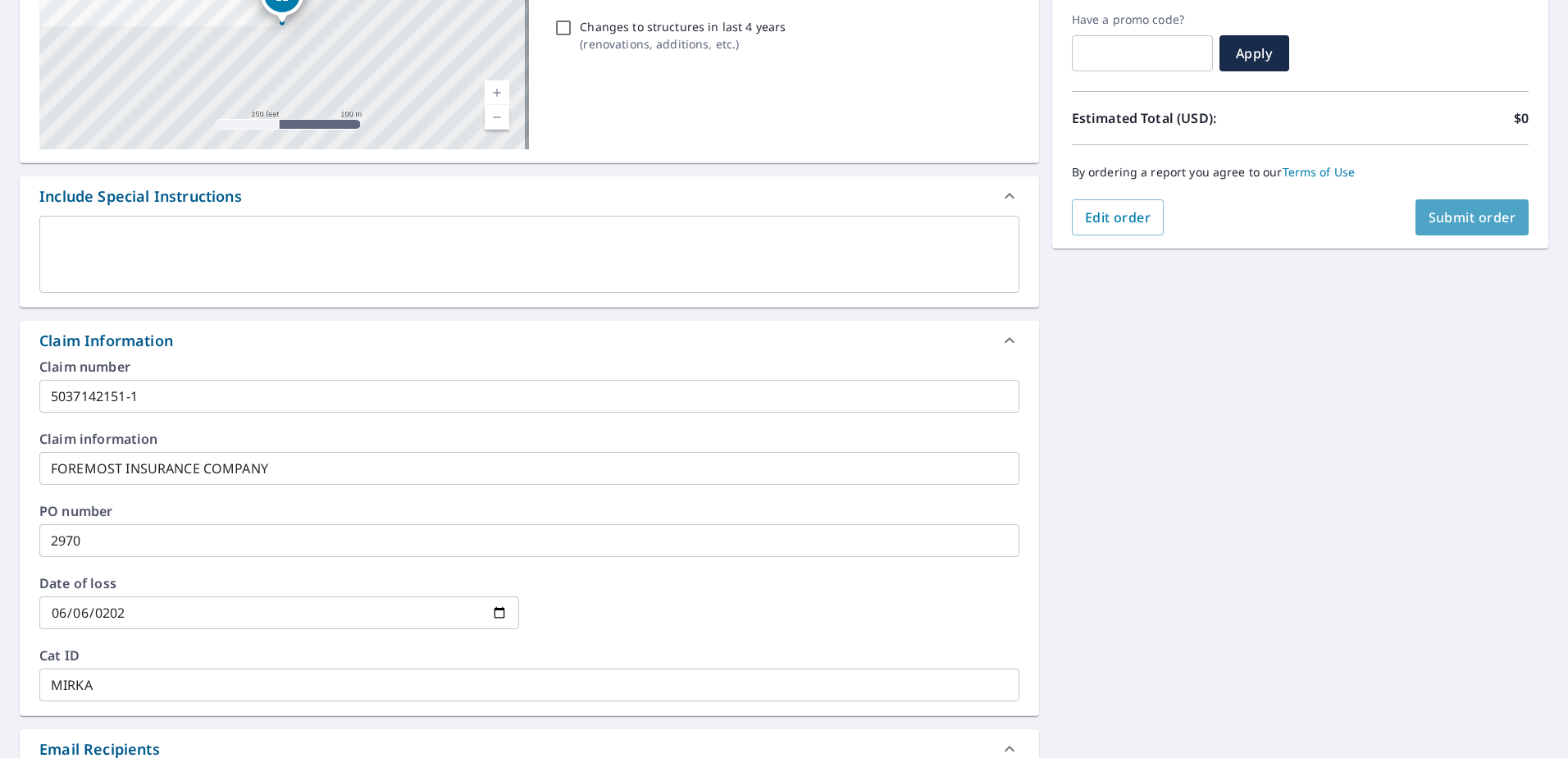
click at [1468, 226] on button "Submit order" at bounding box center [1472, 217] width 114 height 36
checkbox input "true"
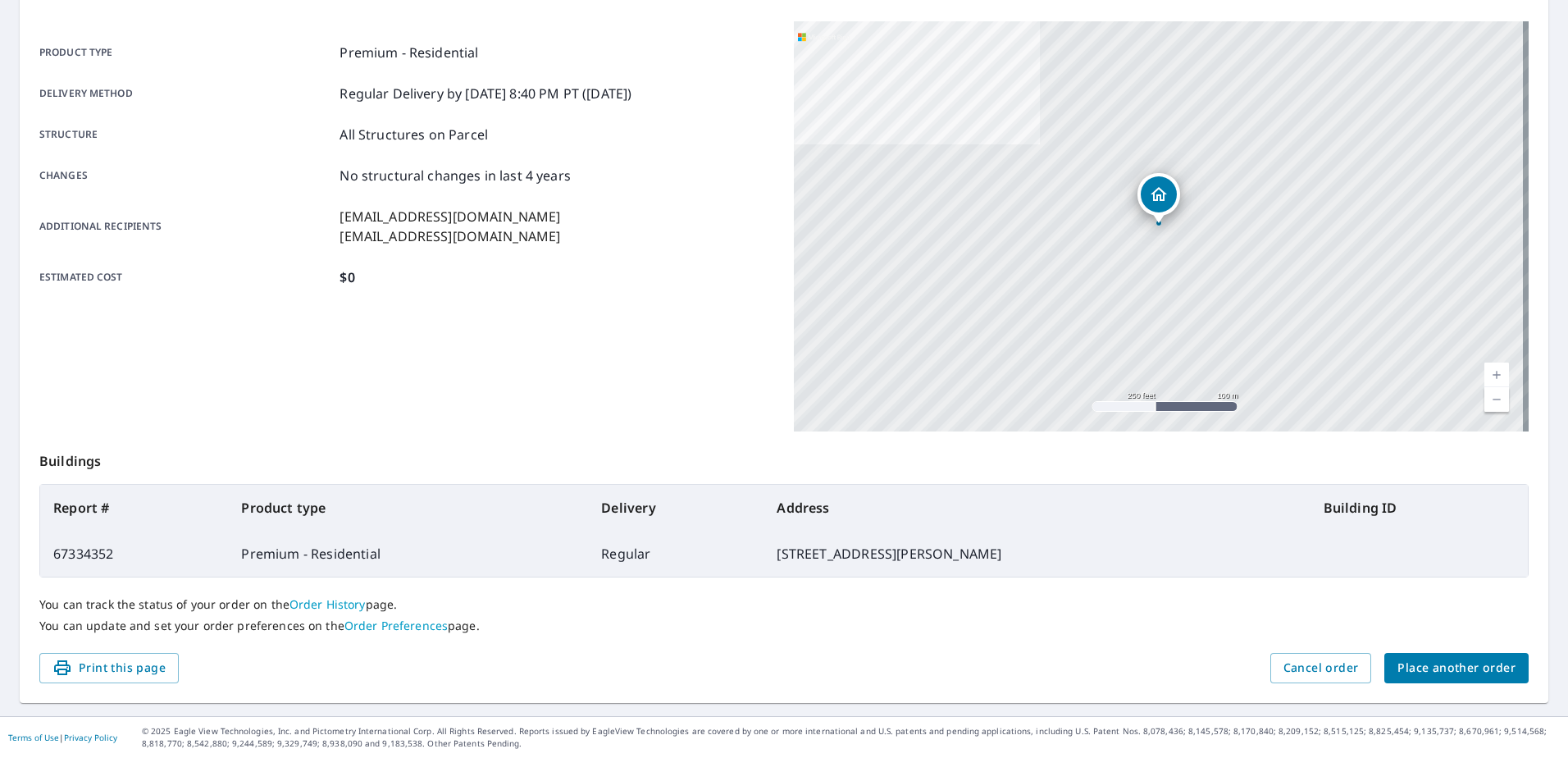
scroll to position [207, 0]
